Goal: Task Accomplishment & Management: Use online tool/utility

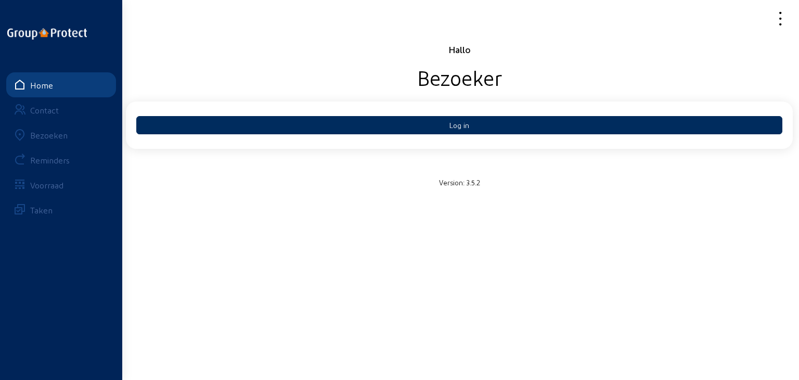
click at [455, 126] on button "Log in" at bounding box center [459, 125] width 646 height 18
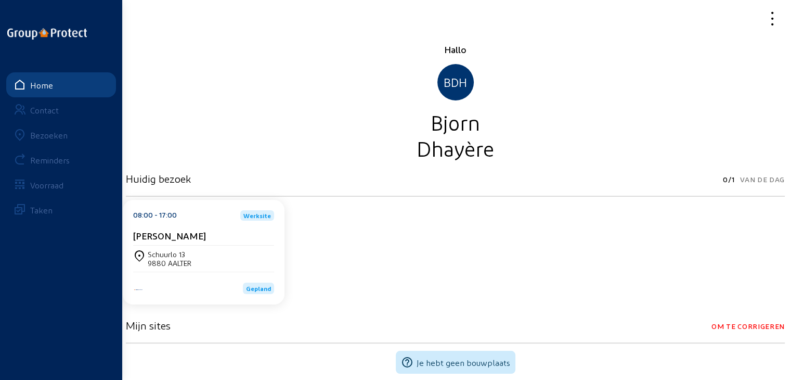
click at [44, 143] on link "Bezoeken" at bounding box center [61, 134] width 110 height 25
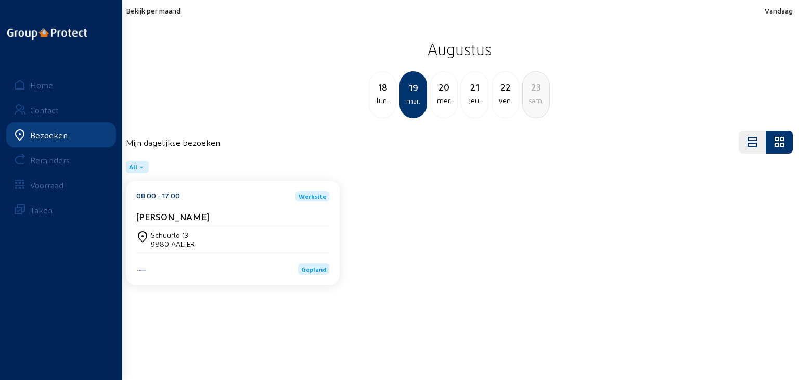
click at [173, 13] on span "Bekijk per maand" at bounding box center [153, 10] width 55 height 9
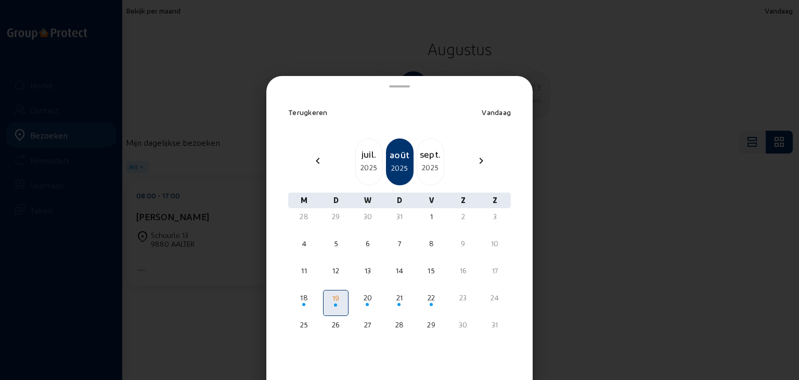
click at [425, 159] on div "sept." at bounding box center [430, 154] width 27 height 15
click at [425, 159] on div "oct." at bounding box center [430, 154] width 27 height 15
click at [425, 159] on div "nov." at bounding box center [430, 154] width 27 height 15
click at [426, 159] on div "déc." at bounding box center [430, 154] width 27 height 15
click at [370, 164] on div "2025" at bounding box center [369, 167] width 27 height 12
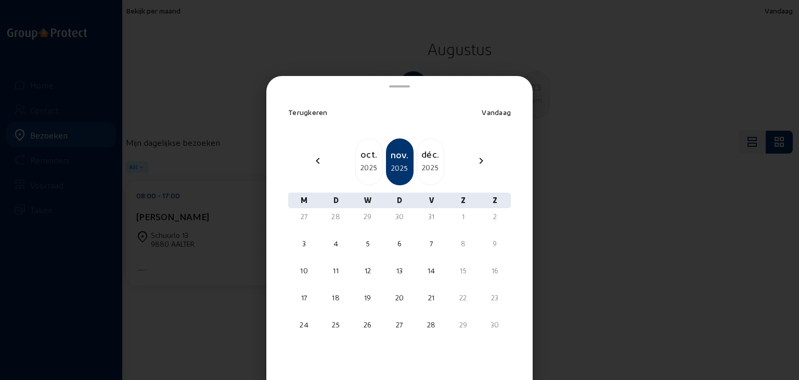
click at [364, 163] on div "2025" at bounding box center [369, 167] width 27 height 12
click at [617, 84] on div at bounding box center [399, 190] width 799 height 380
